Goal: Navigation & Orientation: Find specific page/section

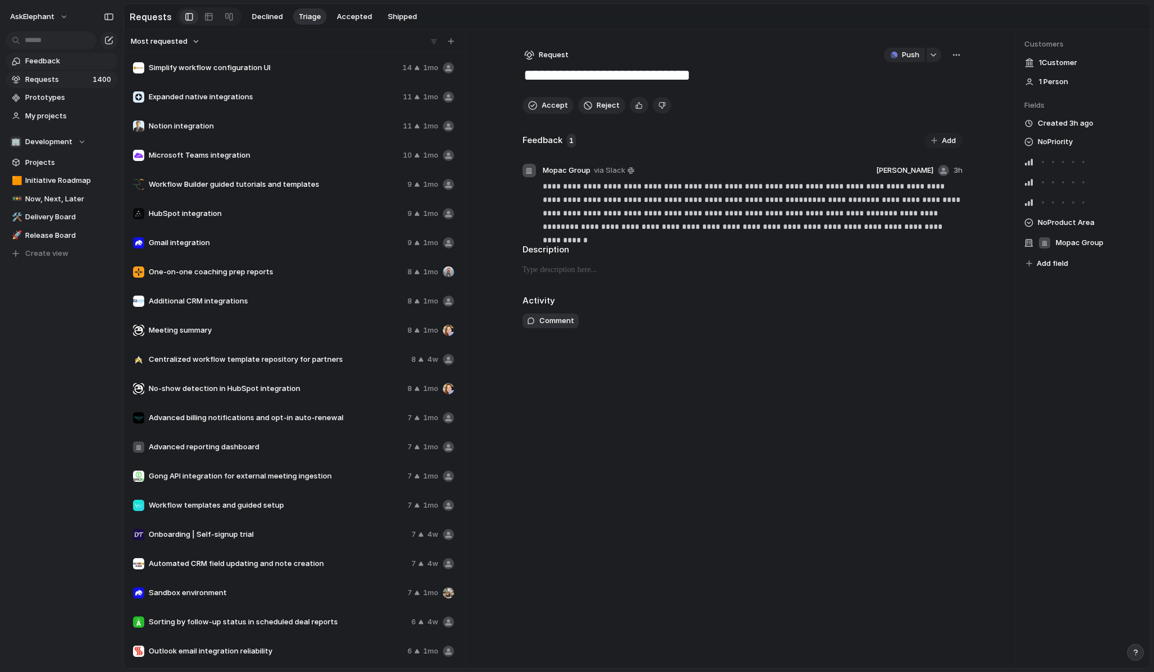
click at [44, 65] on span "Feedback" at bounding box center [69, 61] width 89 height 11
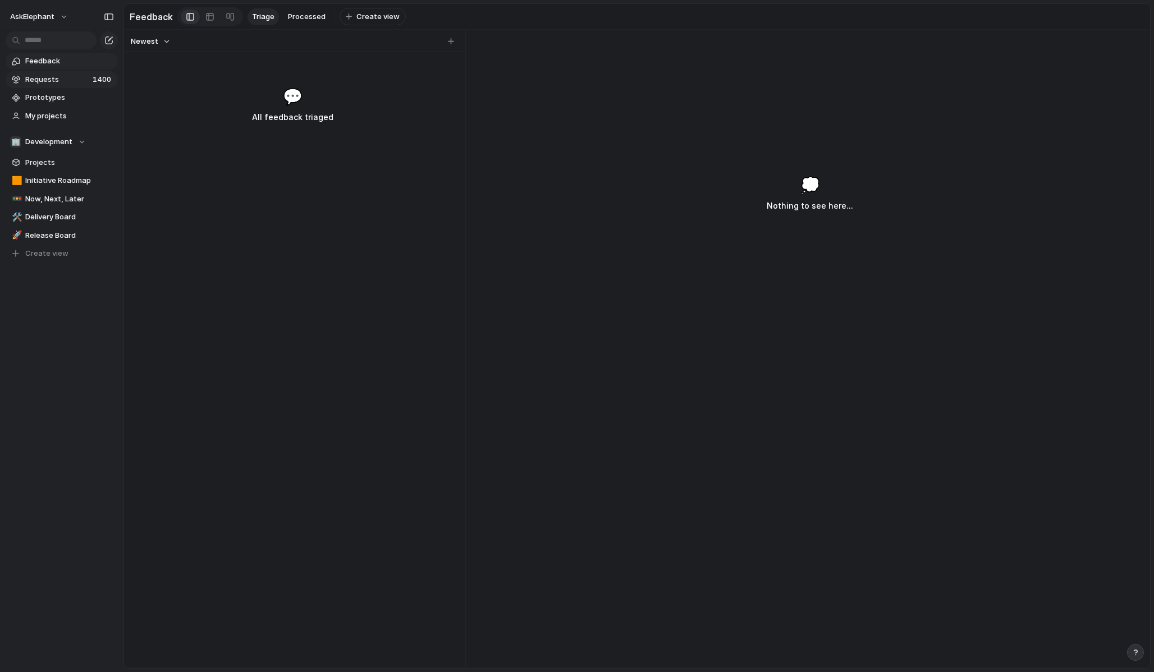
click at [49, 84] on span "Requests" at bounding box center [57, 79] width 64 height 11
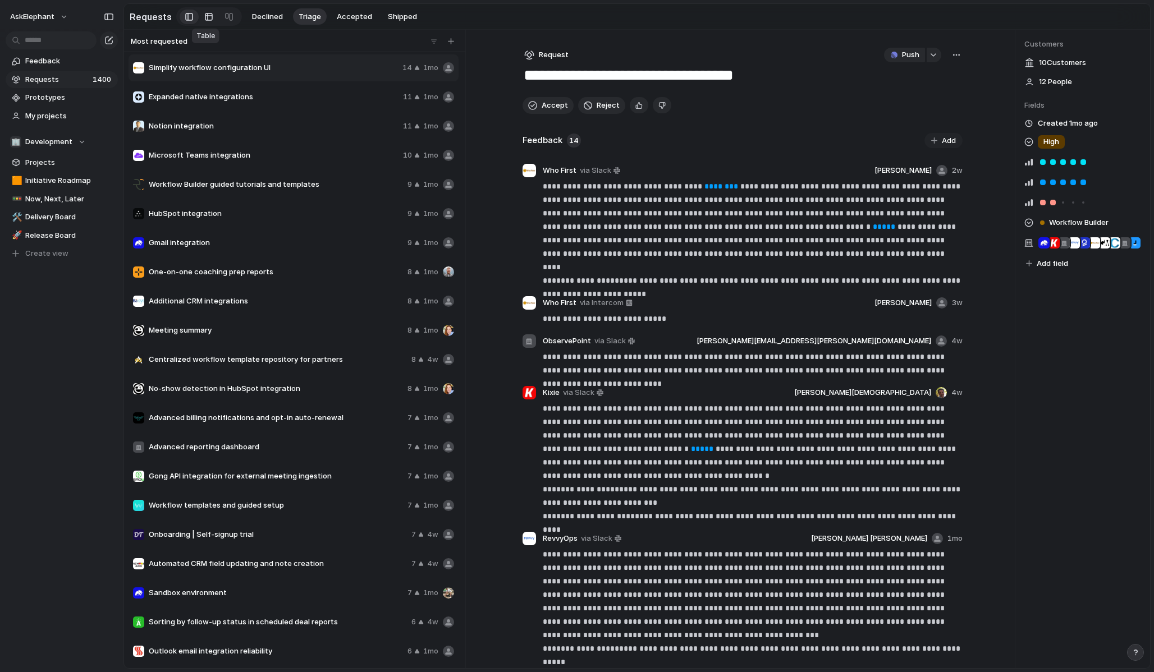
click at [204, 22] on div at bounding box center [208, 17] width 9 height 18
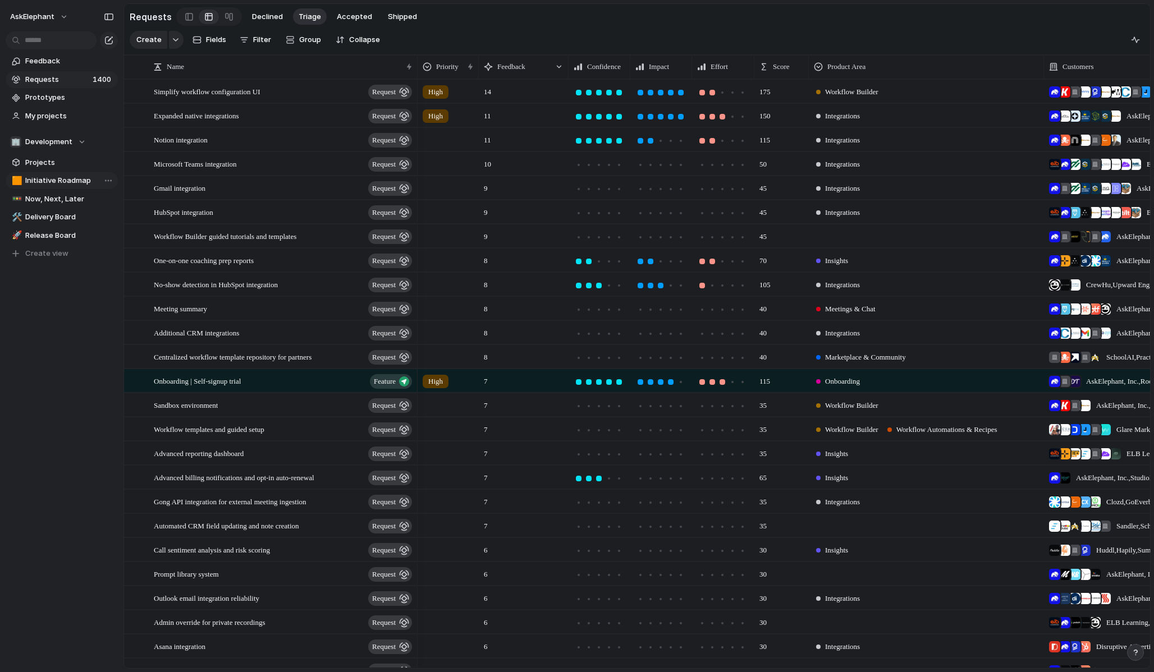
click at [69, 180] on span "Initiative Roadmap" at bounding box center [69, 180] width 89 height 11
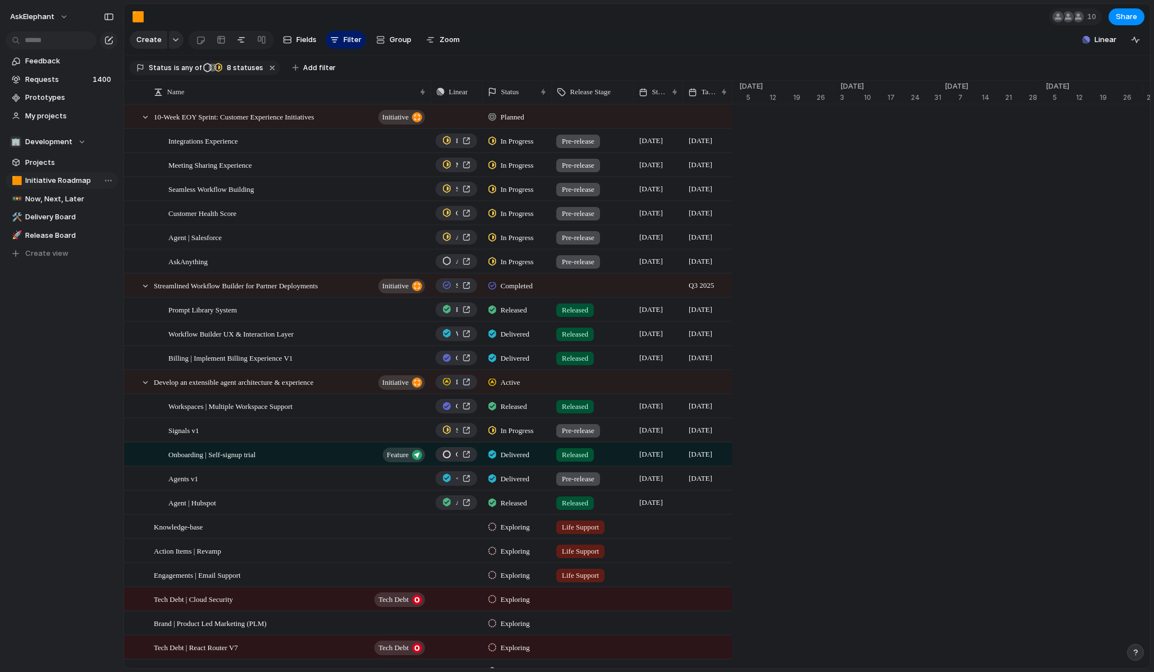
scroll to position [0, 3567]
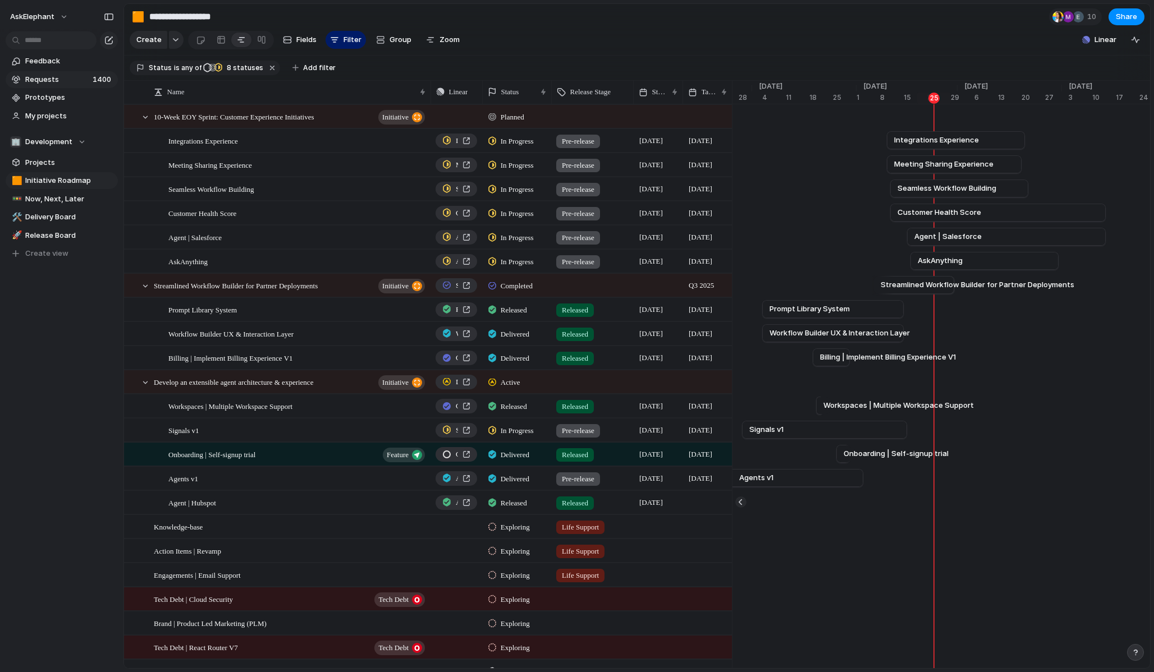
click at [64, 82] on span "Requests" at bounding box center [57, 79] width 64 height 11
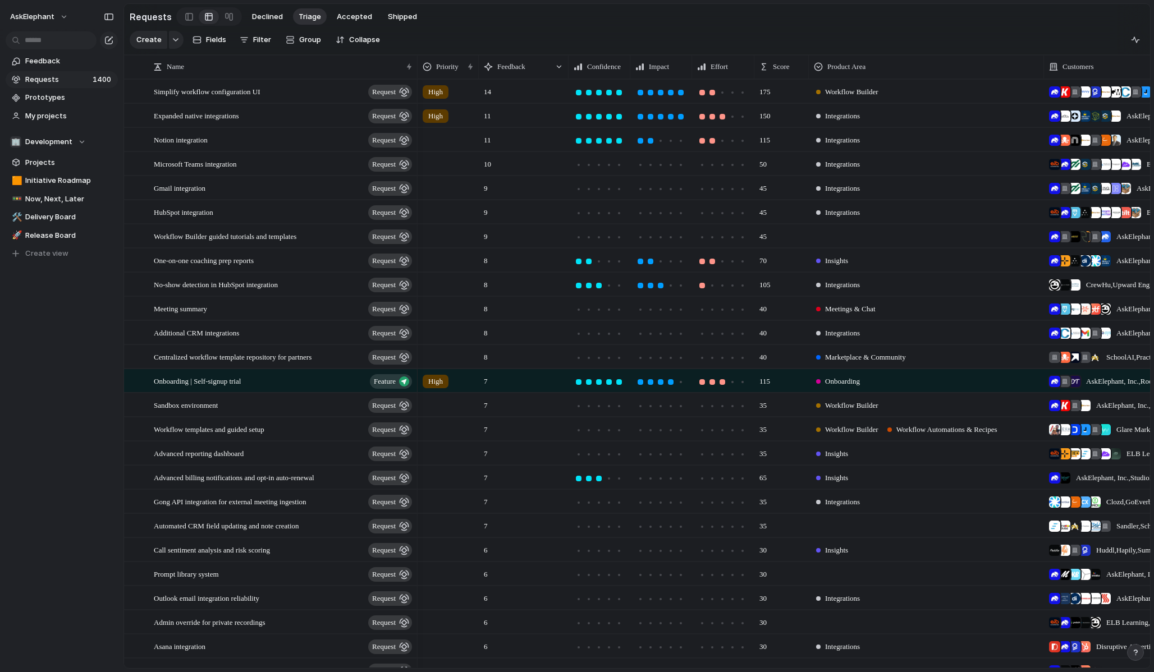
click at [776, 89] on div "175" at bounding box center [781, 91] width 53 height 23
click at [780, 93] on div "175" at bounding box center [781, 91] width 53 height 23
click at [778, 54] on section "Create Fields Filter Group Zoom Collapse" at bounding box center [637, 42] width 1026 height 26
click at [778, 58] on div "Score" at bounding box center [781, 67] width 49 height 18
click at [793, 91] on span "Modify" at bounding box center [790, 91] width 24 height 11
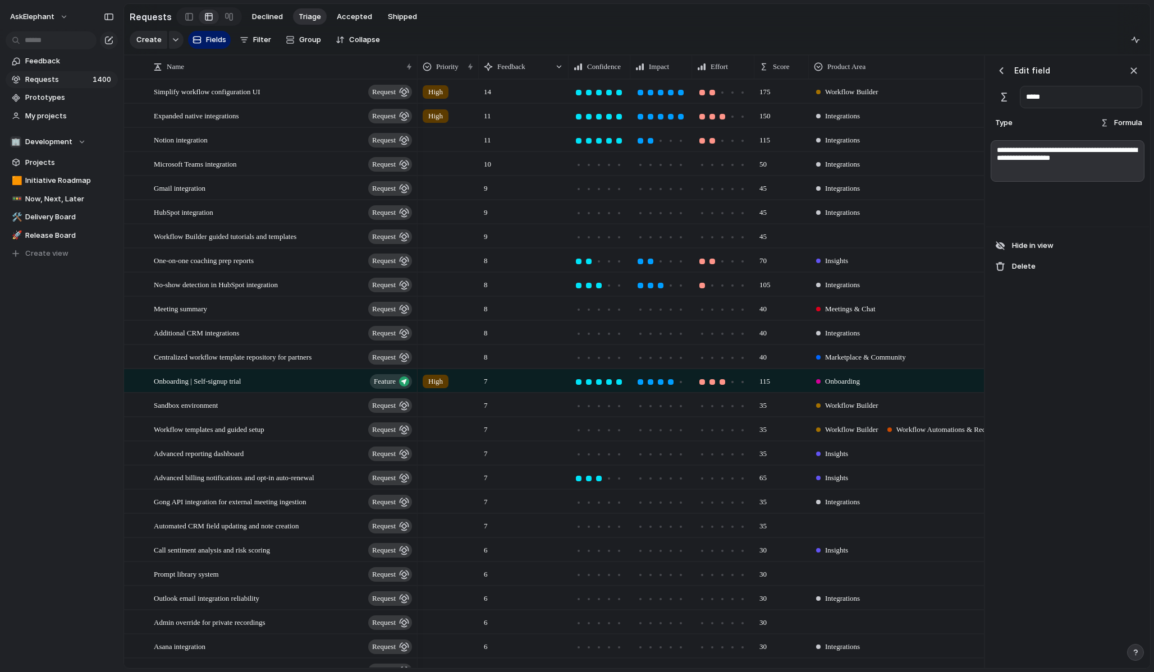
click at [988, 44] on section "Create Fields Filter Group Zoom Collapse" at bounding box center [637, 42] width 1026 height 26
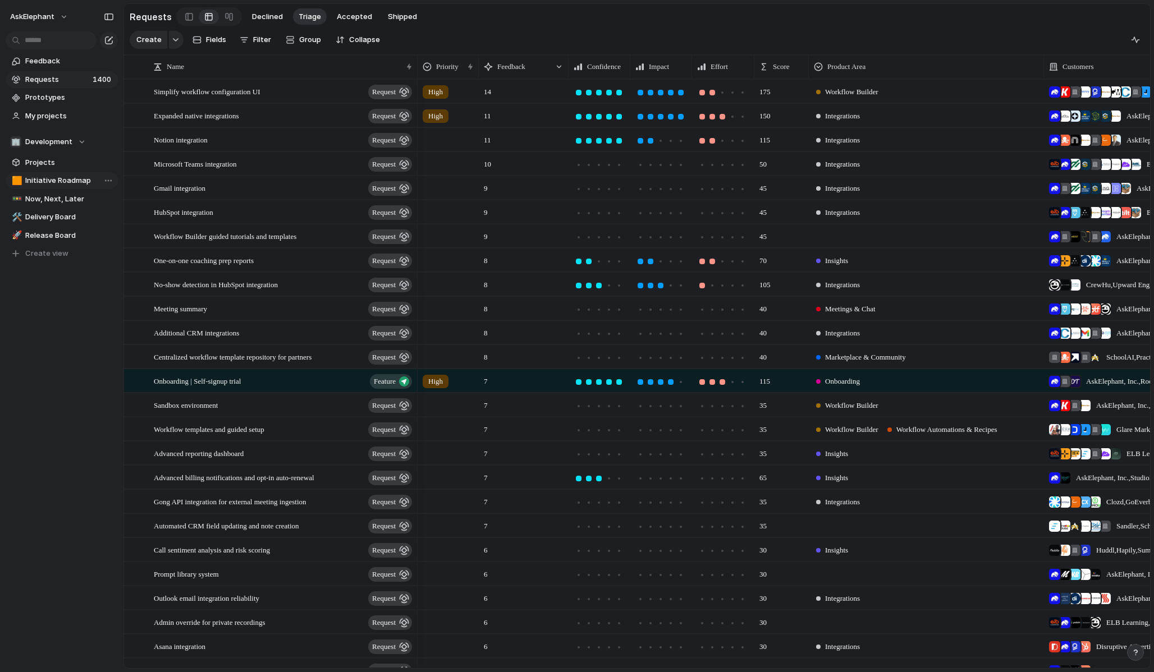
click at [63, 180] on span "Initiative Roadmap" at bounding box center [69, 180] width 89 height 11
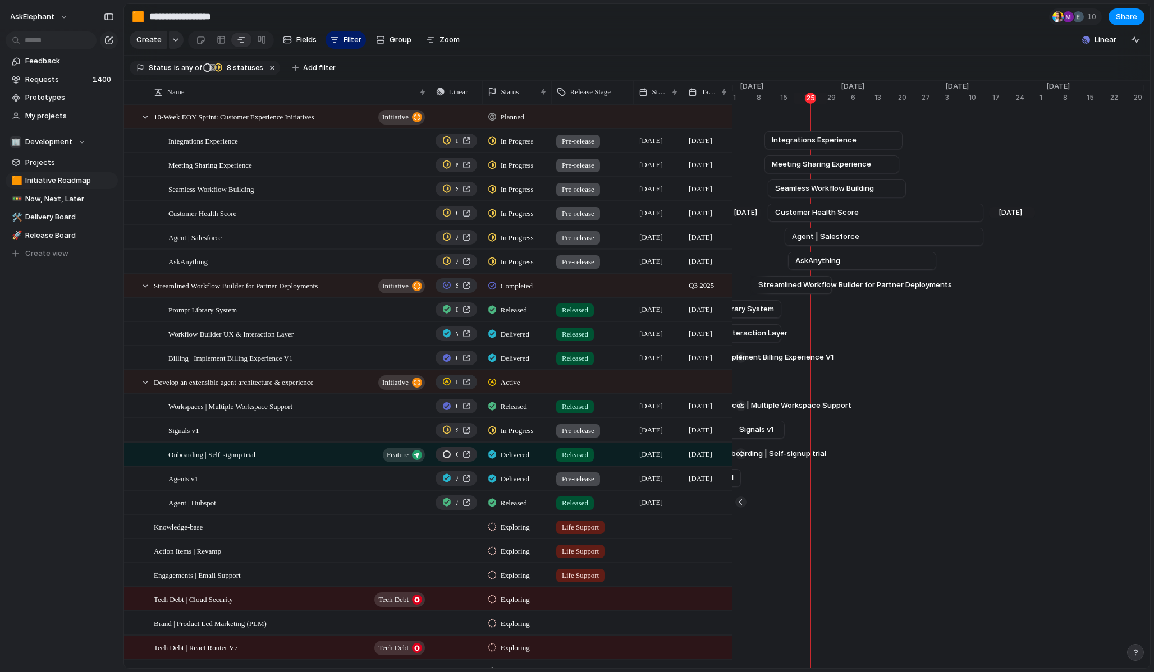
scroll to position [0, 3683]
